Goal: Obtain resource: Download file/media

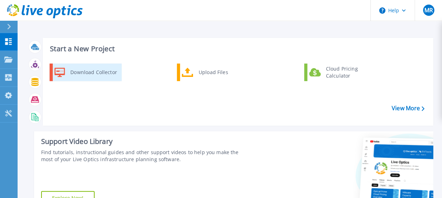
click at [105, 70] on div "Download Collector" at bounding box center [93, 72] width 53 height 14
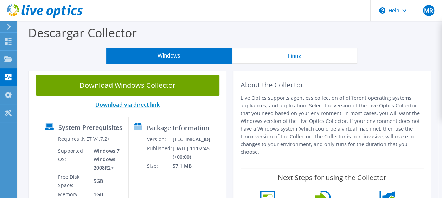
click at [135, 103] on link "Download via direct link" at bounding box center [127, 105] width 64 height 8
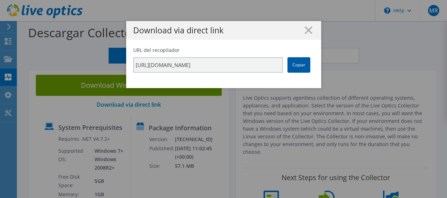
click at [299, 66] on link "Copiar" at bounding box center [299, 64] width 23 height 15
click at [307, 29] on line at bounding box center [308, 30] width 7 height 7
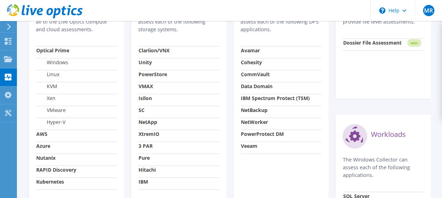
scroll to position [291, 0]
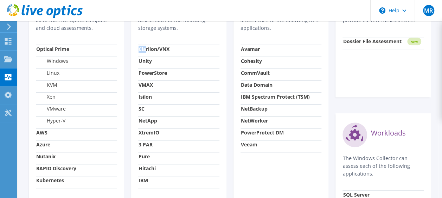
drag, startPoint x: 136, startPoint y: 47, endPoint x: 146, endPoint y: 53, distance: 11.8
click at [146, 53] on div "Storage The Windows Collector can assess each of the following storage systems.…" at bounding box center [178, 105] width 95 height 276
drag, startPoint x: 138, startPoint y: 110, endPoint x: 142, endPoint y: 113, distance: 4.8
click at [142, 113] on td "SC" at bounding box center [178, 110] width 81 height 12
drag, startPoint x: 142, startPoint y: 113, endPoint x: 146, endPoint y: 143, distance: 30.2
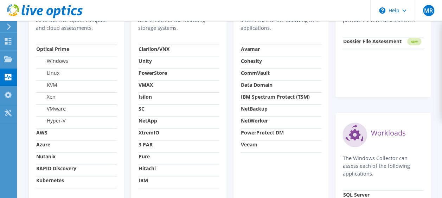
click at [146, 143] on tbody "Clariion/VNX Unity PowerStore VMAX [GEOGRAPHIC_DATA] SC NetApp XtremIO 3 PAR Pu…" at bounding box center [178, 116] width 81 height 143
click at [146, 143] on strong "3 PAR" at bounding box center [146, 144] width 14 height 7
click at [144, 159] on strong "Pure" at bounding box center [144, 156] width 11 height 7
click at [145, 174] on td "Hitachi" at bounding box center [178, 170] width 81 height 12
click at [145, 185] on td "IBM" at bounding box center [178, 182] width 81 height 12
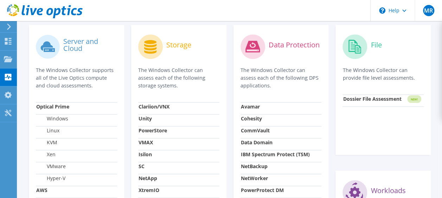
scroll to position [257, 0]
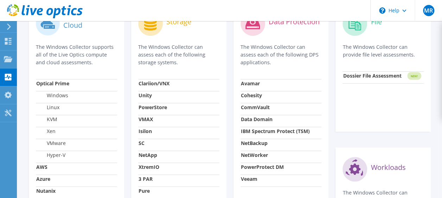
drag, startPoint x: 271, startPoint y: 46, endPoint x: 306, endPoint y: 60, distance: 38.1
click at [306, 60] on p "The Windows Collector can assess each of the following DPS applications." at bounding box center [281, 54] width 81 height 23
click at [274, 59] on p "The Windows Collector can assess each of the following DPS applications." at bounding box center [281, 54] width 81 height 23
drag, startPoint x: 247, startPoint y: 64, endPoint x: 260, endPoint y: 63, distance: 13.1
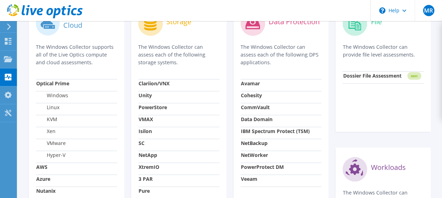
click at [260, 63] on p "The Windows Collector can assess each of the following DPS applications." at bounding box center [281, 54] width 81 height 23
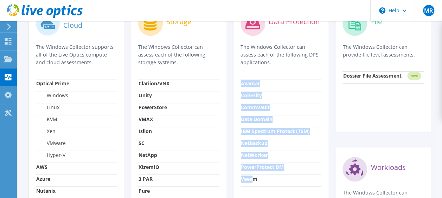
drag, startPoint x: 255, startPoint y: 179, endPoint x: 239, endPoint y: 179, distance: 15.1
click at [239, 179] on div "Data Protection The Windows Collector can assess each of the following DPS appl…" at bounding box center [281, 140] width 95 height 276
click at [240, 179] on div "Data Protection The Windows Collector can assess each of the following DPS appl…" at bounding box center [281, 140] width 95 height 276
click at [246, 179] on strong "Veeam" at bounding box center [249, 179] width 17 height 7
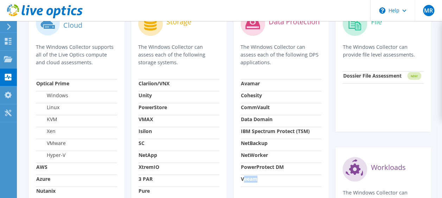
drag, startPoint x: 256, startPoint y: 180, endPoint x: 242, endPoint y: 181, distance: 13.8
click at [242, 181] on strong "Veeam" at bounding box center [249, 179] width 17 height 7
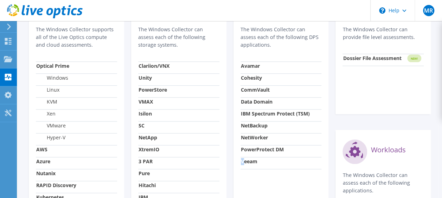
scroll to position [260, 0]
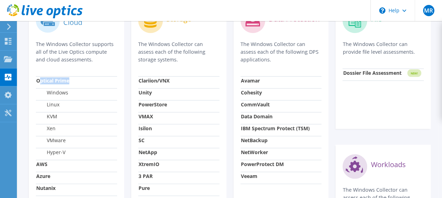
drag, startPoint x: 39, startPoint y: 82, endPoint x: 85, endPoint y: 84, distance: 46.1
click at [85, 84] on td "Optical Prime" at bounding box center [76, 82] width 81 height 12
drag, startPoint x: 49, startPoint y: 137, endPoint x: 73, endPoint y: 141, distance: 24.2
click at [73, 141] on td "VMware" at bounding box center [76, 142] width 81 height 12
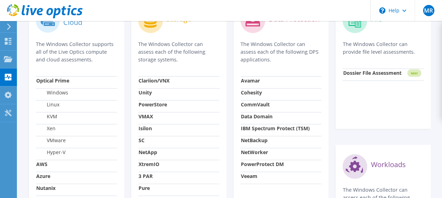
click at [73, 141] on td "VMware" at bounding box center [76, 142] width 81 height 12
click at [127, 141] on div "Server and Cloud The Windows Collector supports all of the Live Optics compute …" at bounding box center [76, 137] width 102 height 276
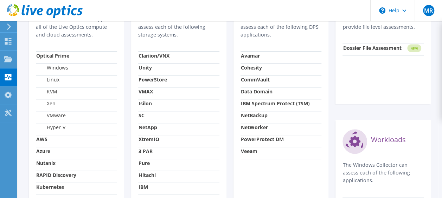
scroll to position [285, 0]
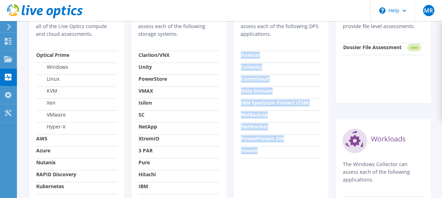
drag, startPoint x: 238, startPoint y: 151, endPoint x: 261, endPoint y: 150, distance: 22.9
click at [261, 150] on div "Data Protection The Windows Collector can assess each of the following DPS appl…" at bounding box center [281, 111] width 95 height 276
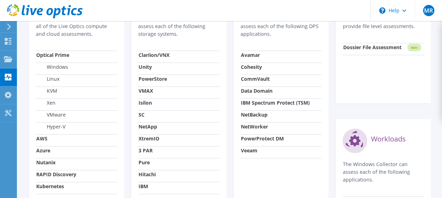
click at [261, 150] on td "Veeam" at bounding box center [281, 152] width 81 height 12
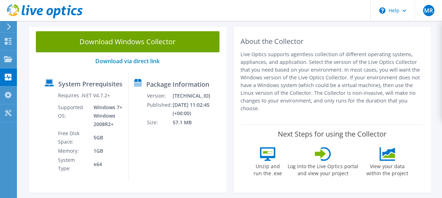
scroll to position [45, 0]
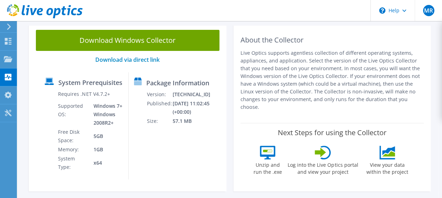
click at [288, 74] on p "Live Optics supports agentless collection of different operating systems, appli…" at bounding box center [333, 80] width 184 height 62
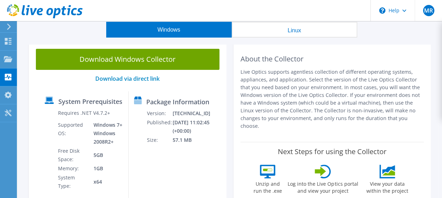
scroll to position [41, 0]
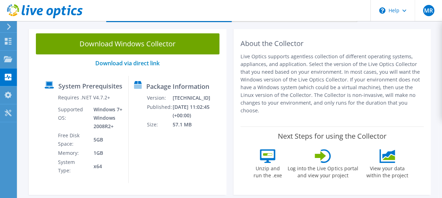
click at [6, 25] on div at bounding box center [8, 27] width 8 height 6
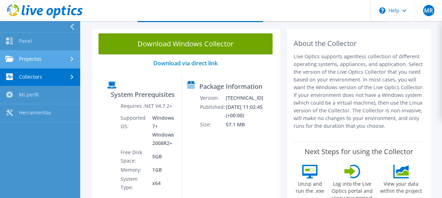
click at [24, 54] on link "Proyectos" at bounding box center [40, 60] width 80 height 18
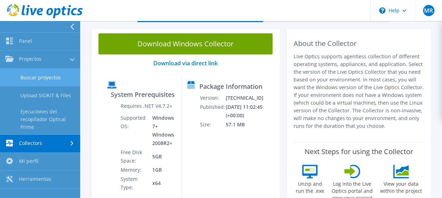
click at [44, 73] on link "Buscar proyectos" at bounding box center [40, 78] width 80 height 18
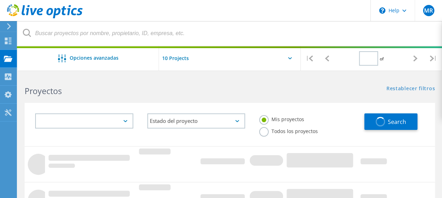
type input "1"
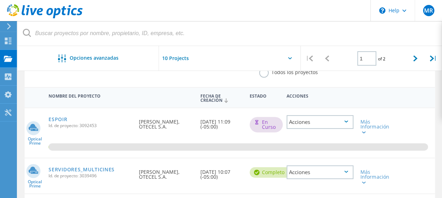
scroll to position [62, 0]
